Goal: Task Accomplishment & Management: Complete application form

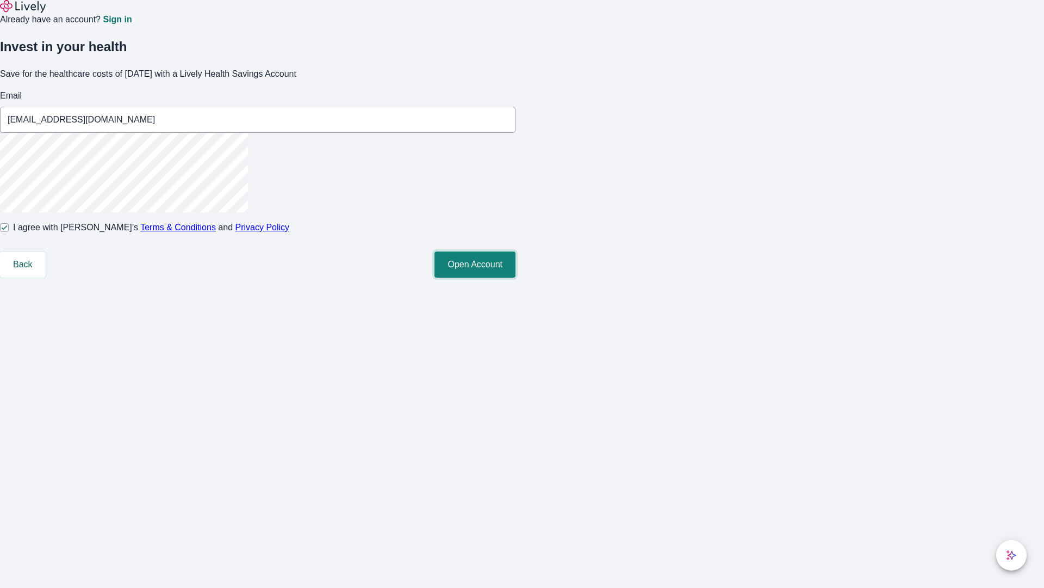
click at [516, 277] on button "Open Account" at bounding box center [475, 264] width 81 height 26
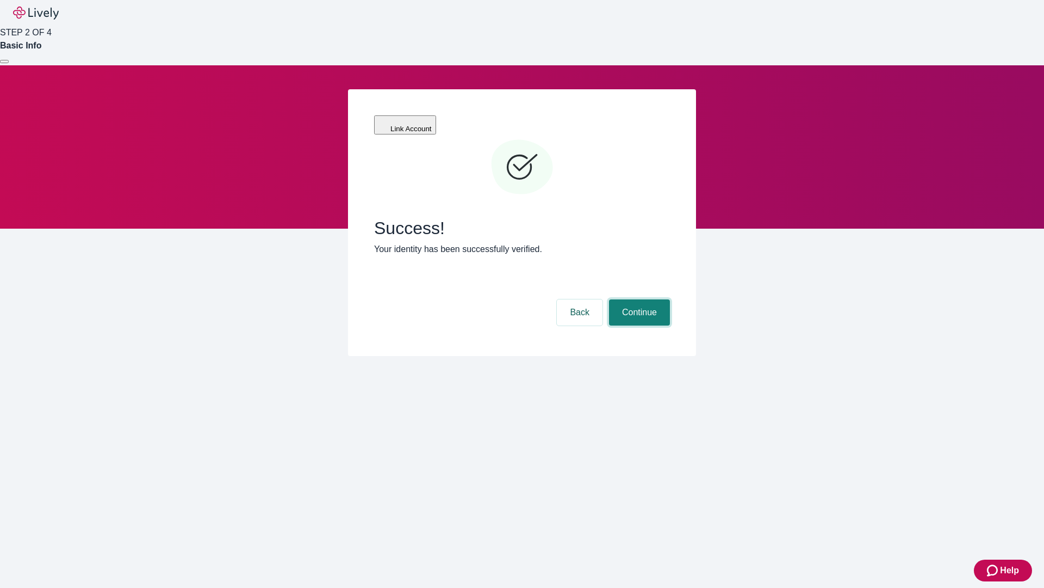
click at [638, 299] on button "Continue" at bounding box center [639, 312] width 61 height 26
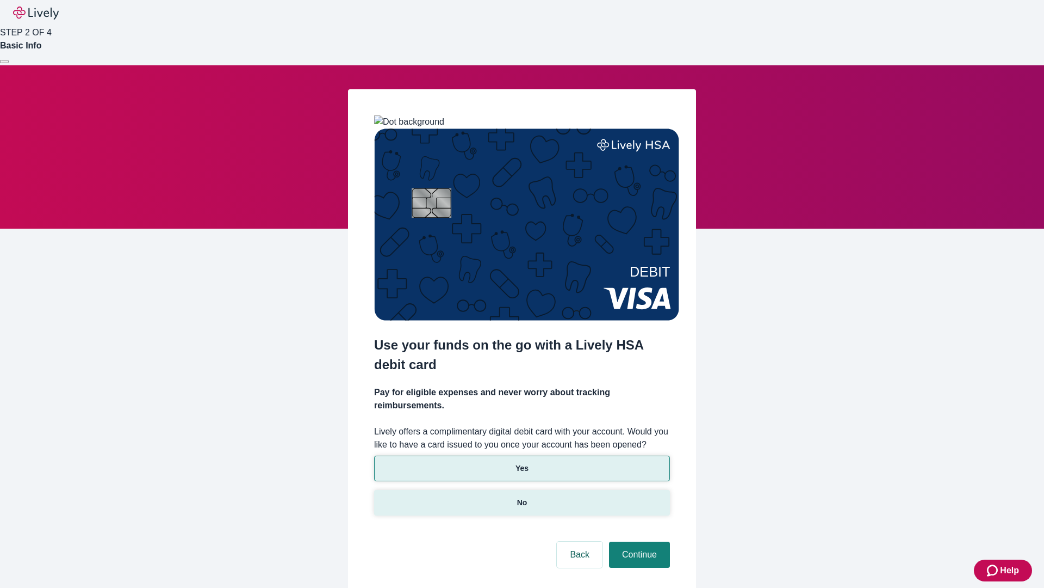
click at [522, 497] on p "No" at bounding box center [522, 502] width 10 height 11
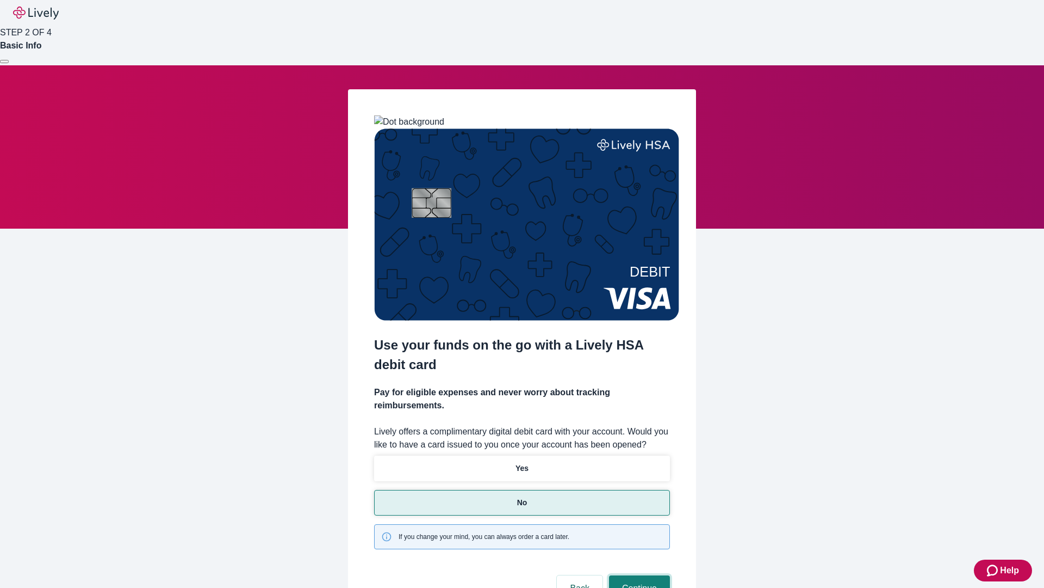
click at [638, 575] on button "Continue" at bounding box center [639, 588] width 61 height 26
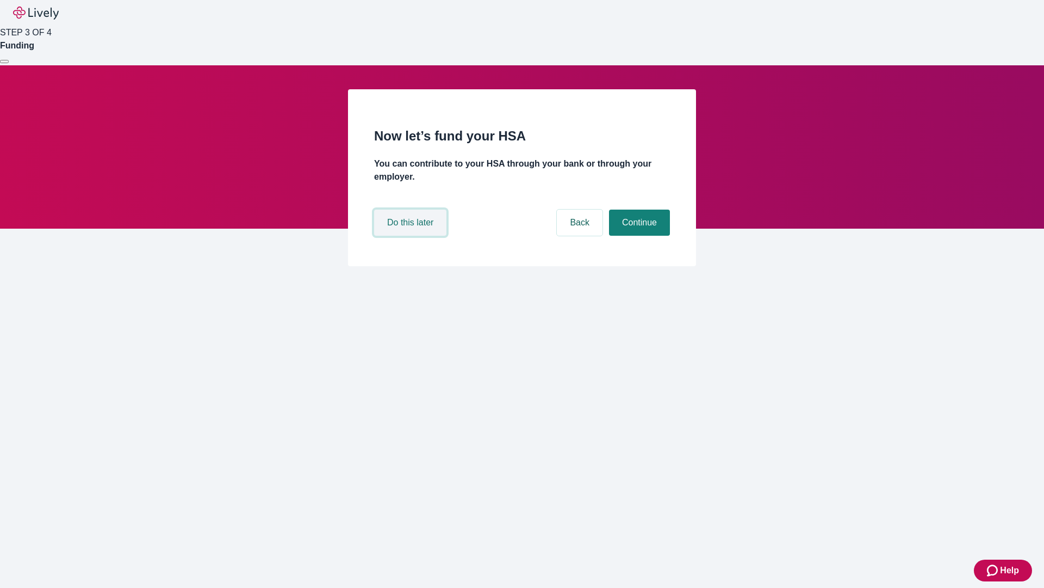
click at [412, 236] on button "Do this later" at bounding box center [410, 222] width 72 height 26
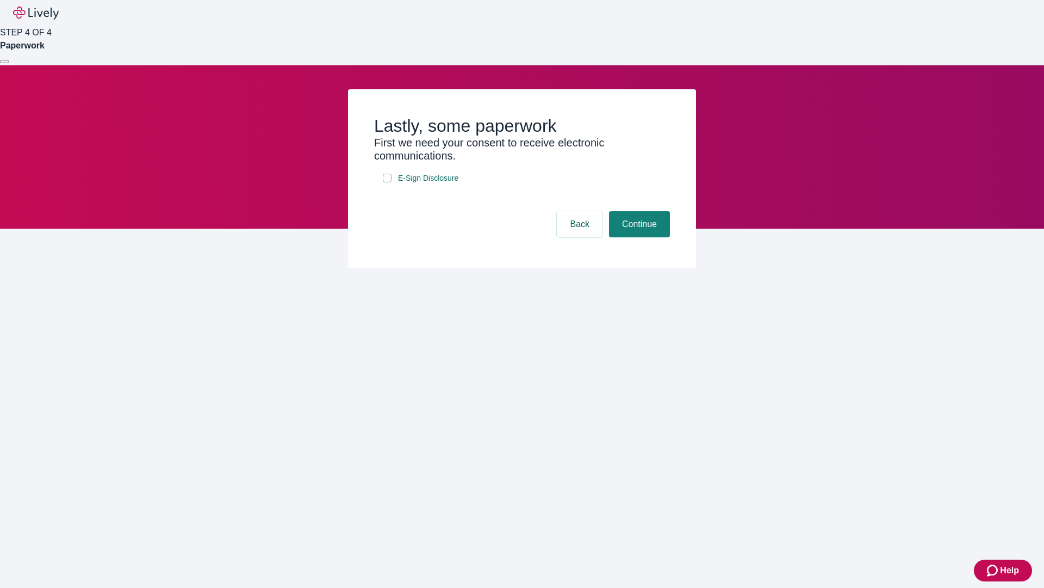
click at [387, 182] on input "E-Sign Disclosure" at bounding box center [387, 178] width 9 height 9
checkbox input "true"
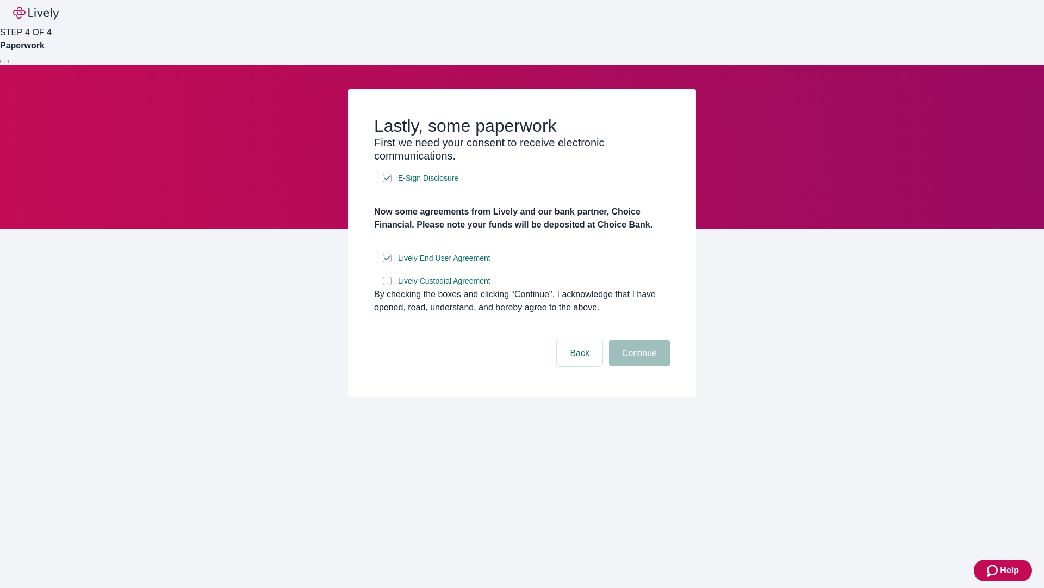
click at [387, 285] on input "Lively Custodial Agreement" at bounding box center [387, 280] width 9 height 9
checkbox input "true"
click at [638, 366] on button "Continue" at bounding box center [639, 353] width 61 height 26
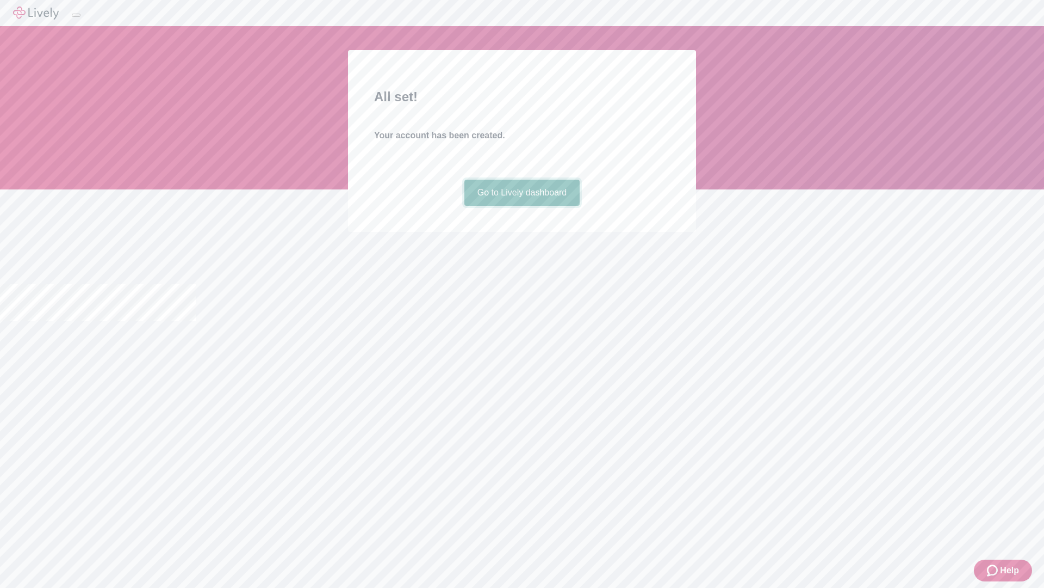
click at [522, 206] on link "Go to Lively dashboard" at bounding box center [523, 193] width 116 height 26
